Goal: Check status

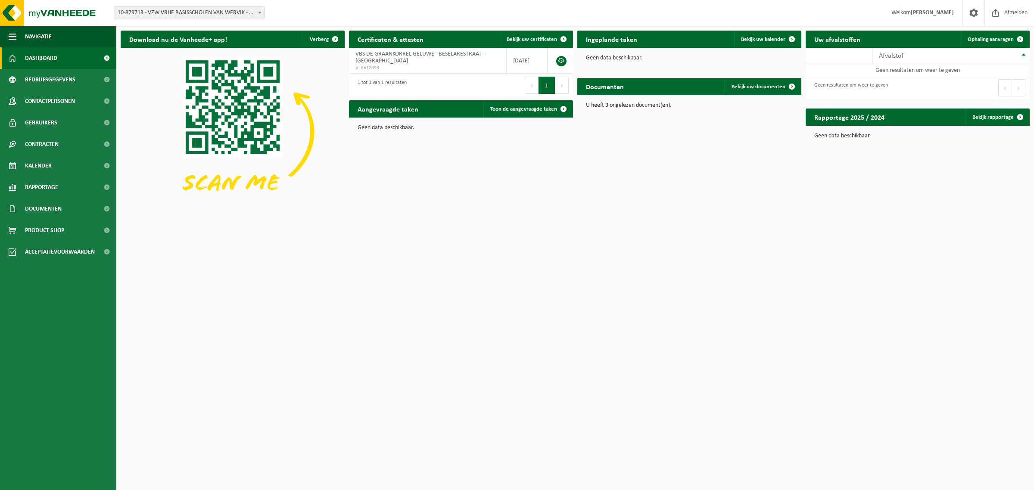
click at [153, 13] on span "10-879713 - VZW VRIJE BASISSCHOLEN VAN WERVIK - WERVIK" at bounding box center [189, 13] width 150 height 12
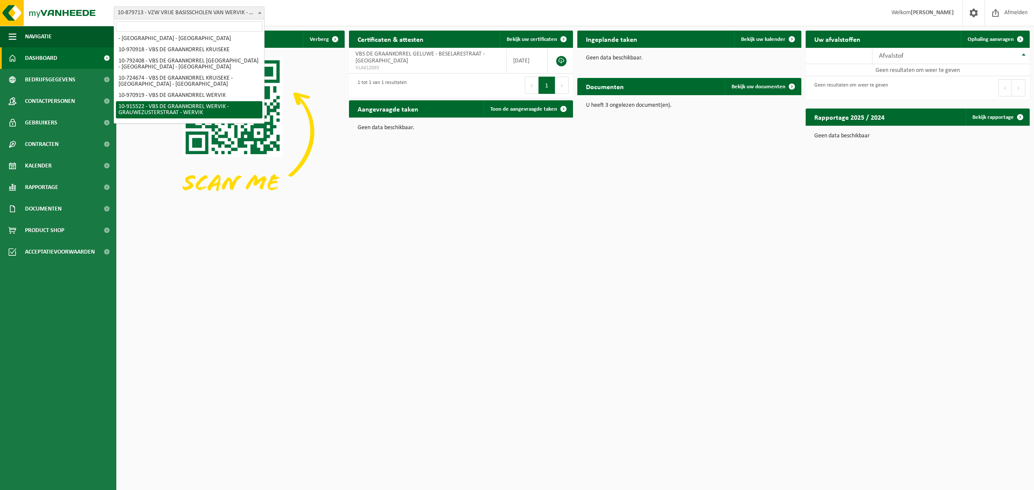
scroll to position [102, 0]
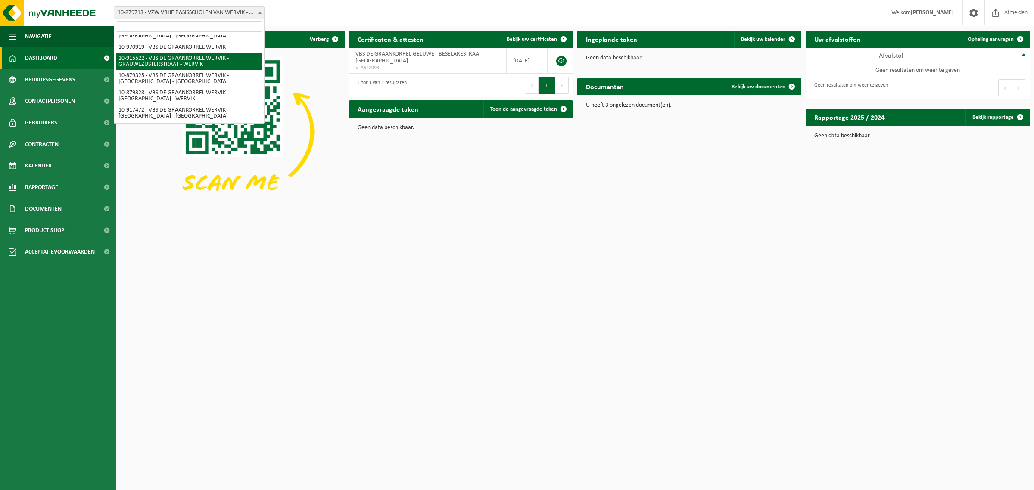
select select "127050"
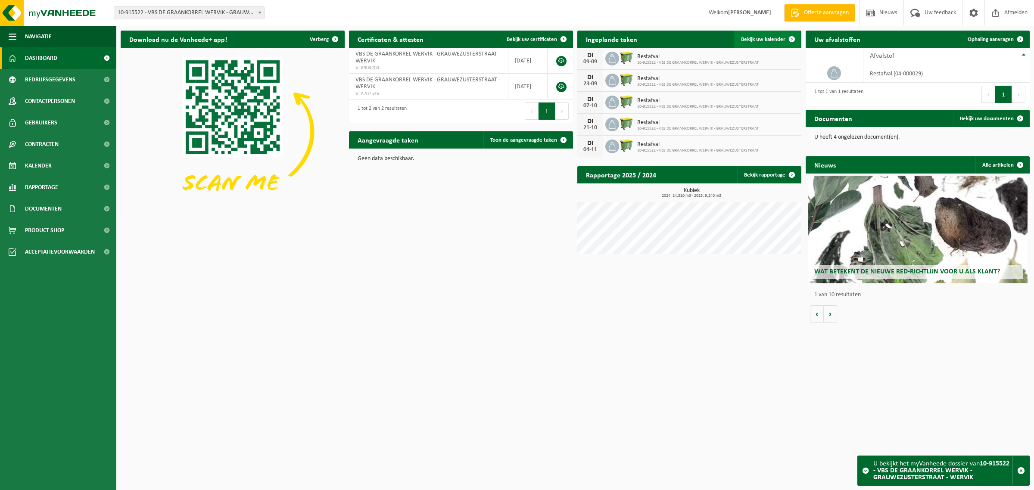
click at [765, 41] on span "Bekijk uw kalender" at bounding box center [763, 40] width 44 height 6
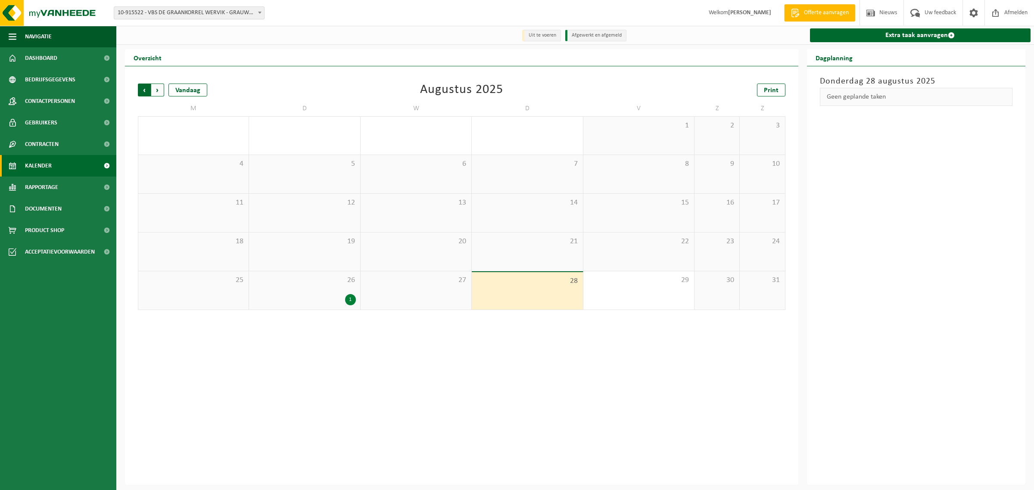
click at [158, 85] on span "Volgende" at bounding box center [157, 90] width 13 height 13
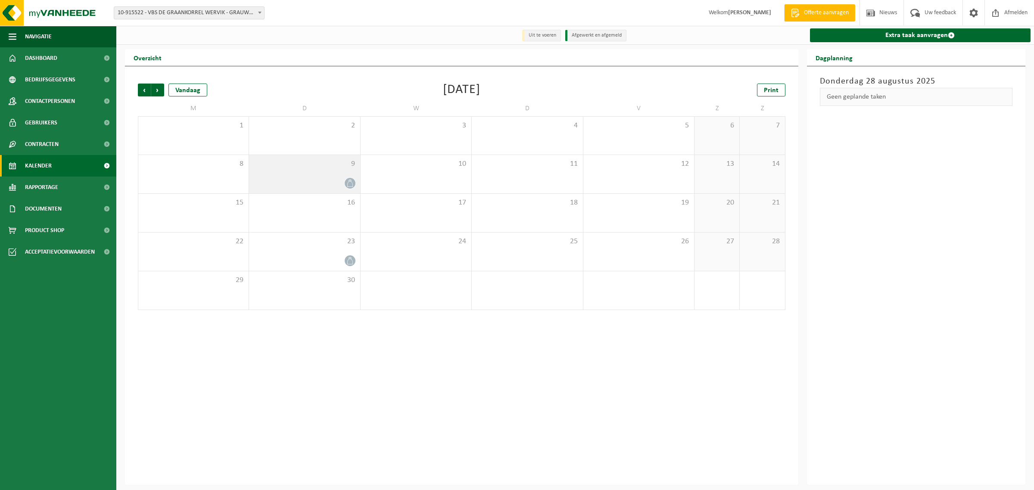
click at [350, 182] on icon at bounding box center [349, 183] width 7 height 7
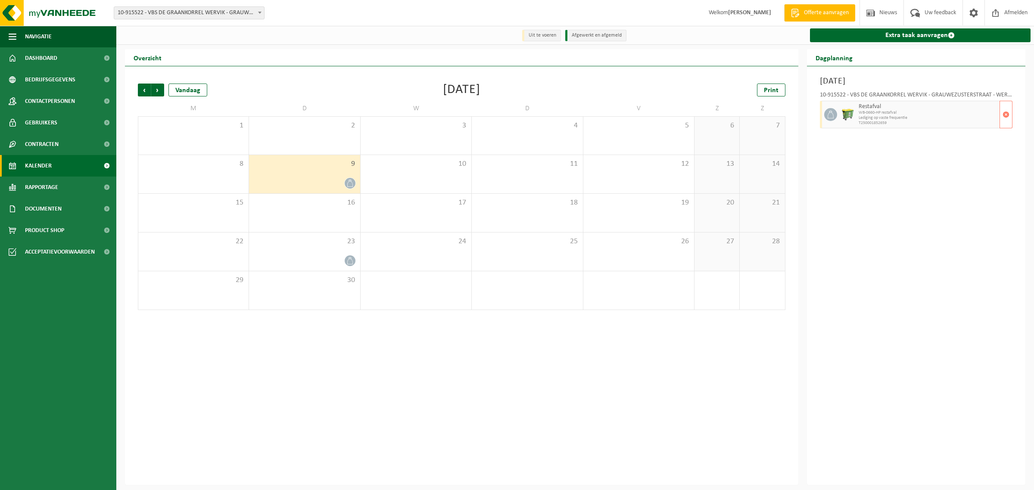
click at [899, 124] on span "T250001852659" at bounding box center [928, 123] width 139 height 5
click at [930, 90] on div "10-915522 - VBS DE GRAANKORREL WERVIK - GRAUWEZUSTERSTRAAT - WERVIK Restafval W…" at bounding box center [916, 109] width 202 height 42
drag, startPoint x: 821, startPoint y: 93, endPoint x: 994, endPoint y: 93, distance: 173.6
click at [994, 93] on div "10-915522 - VBS DE GRAANKORREL WERVIK - GRAUWEZUSTERSTRAAT - WERVIK" at bounding box center [916, 96] width 193 height 9
copy div "10-915522 - VBS DE GRAANKORREL WERVIK - GRAUWEZUSTERSTRAAT -"
